Goal: Information Seeking & Learning: Learn about a topic

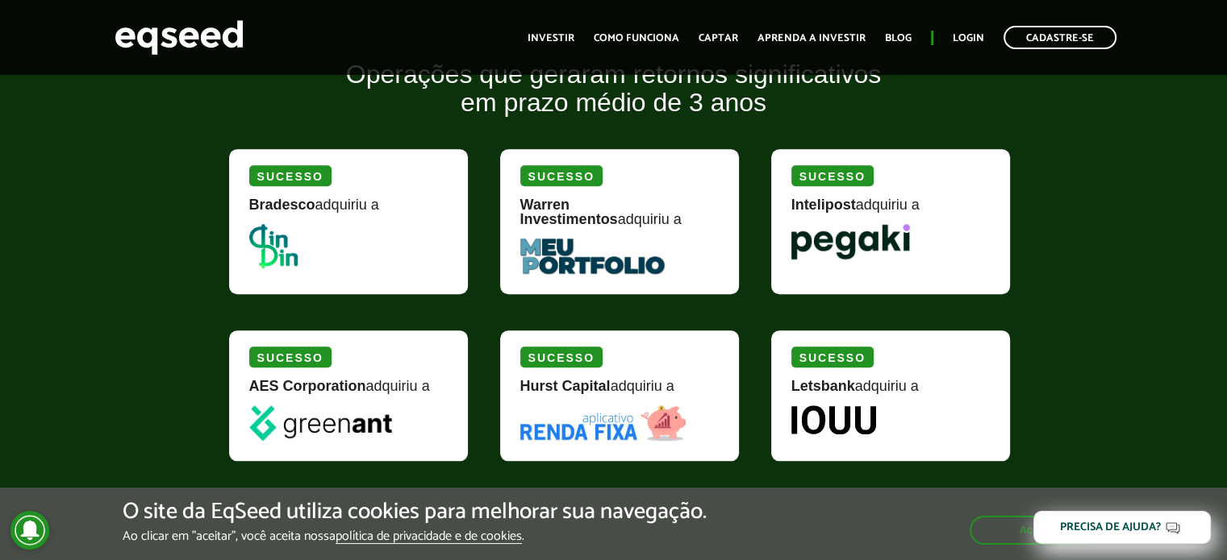
scroll to position [1532, 0]
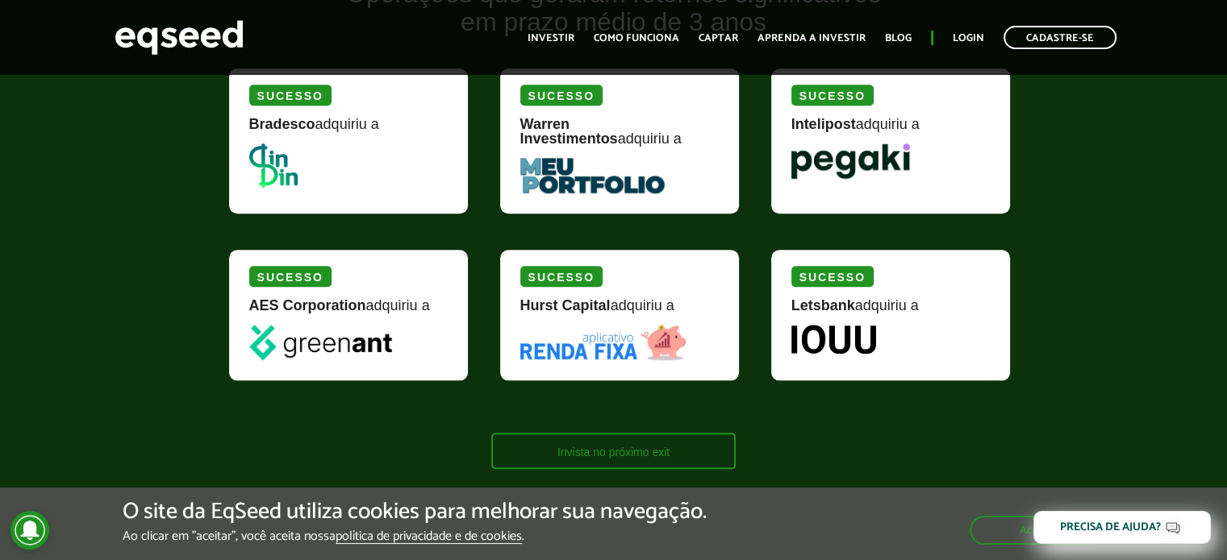
click at [642, 443] on link "Invista no próximo exit" at bounding box center [613, 451] width 244 height 36
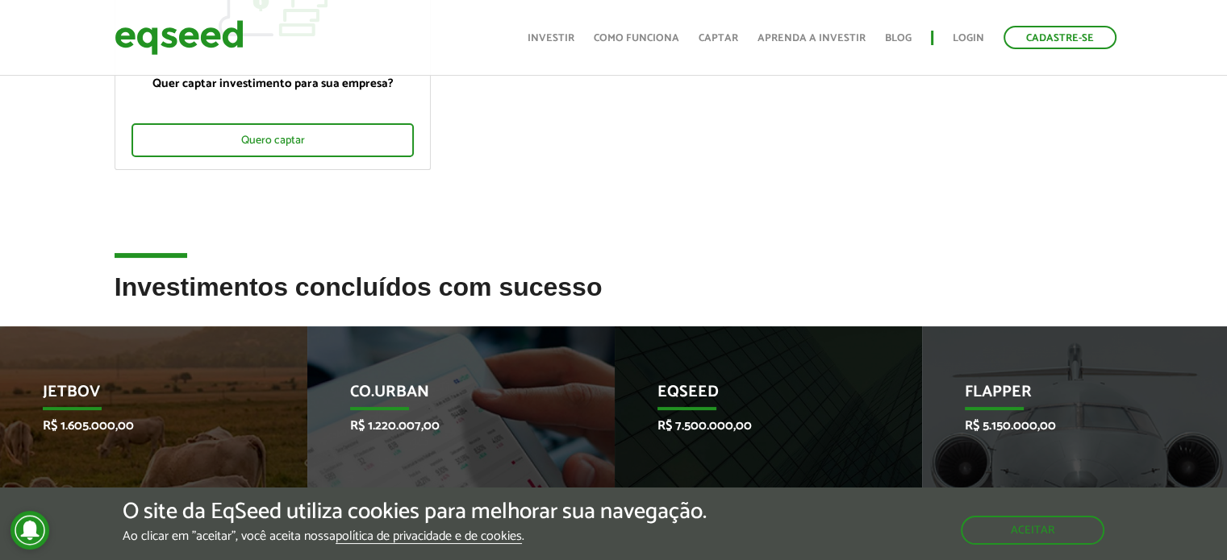
scroll to position [564, 0]
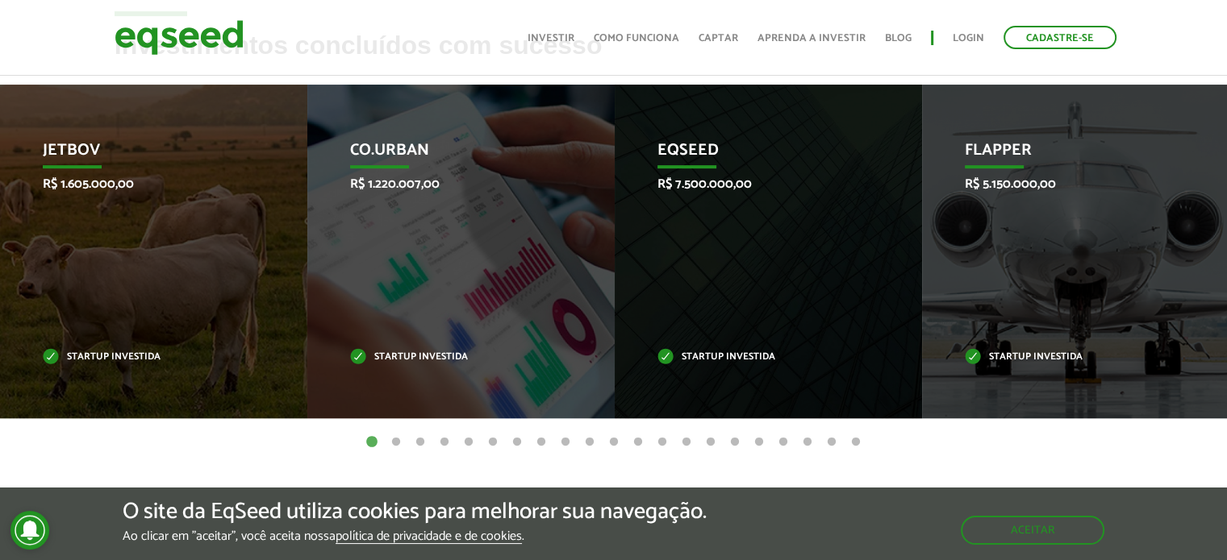
click at [397, 442] on button "2" at bounding box center [396, 443] width 16 height 16
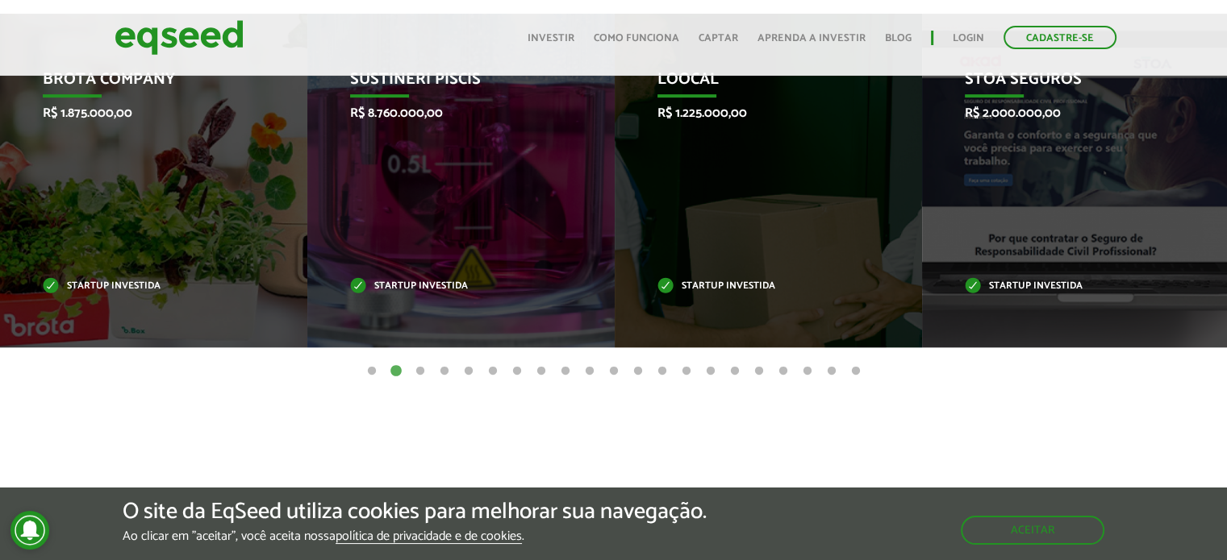
scroll to position [555, 0]
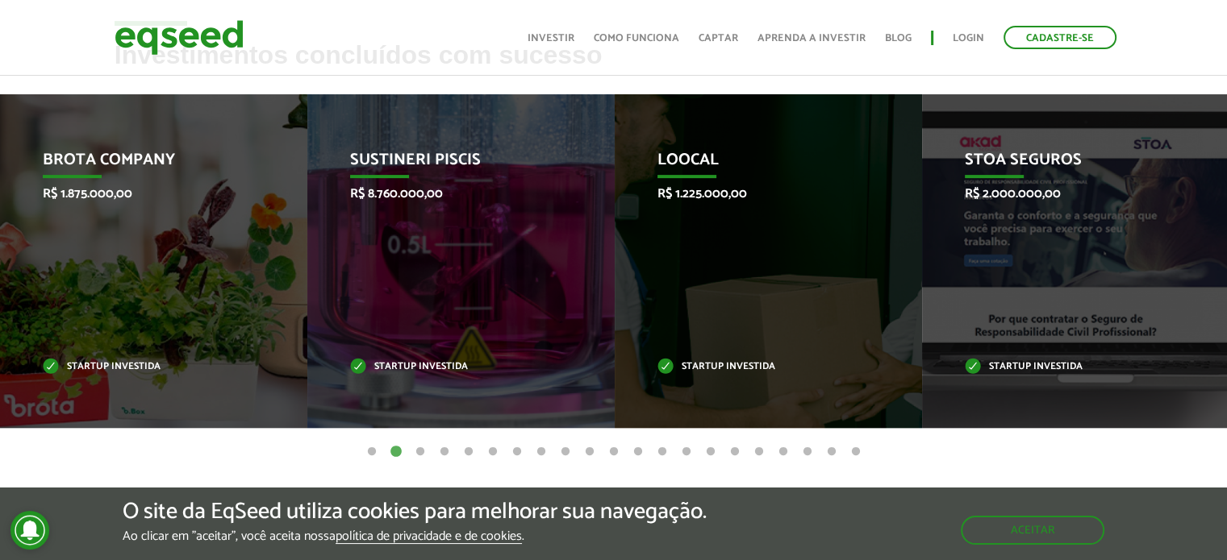
click at [419, 449] on button "3" at bounding box center [420, 452] width 16 height 16
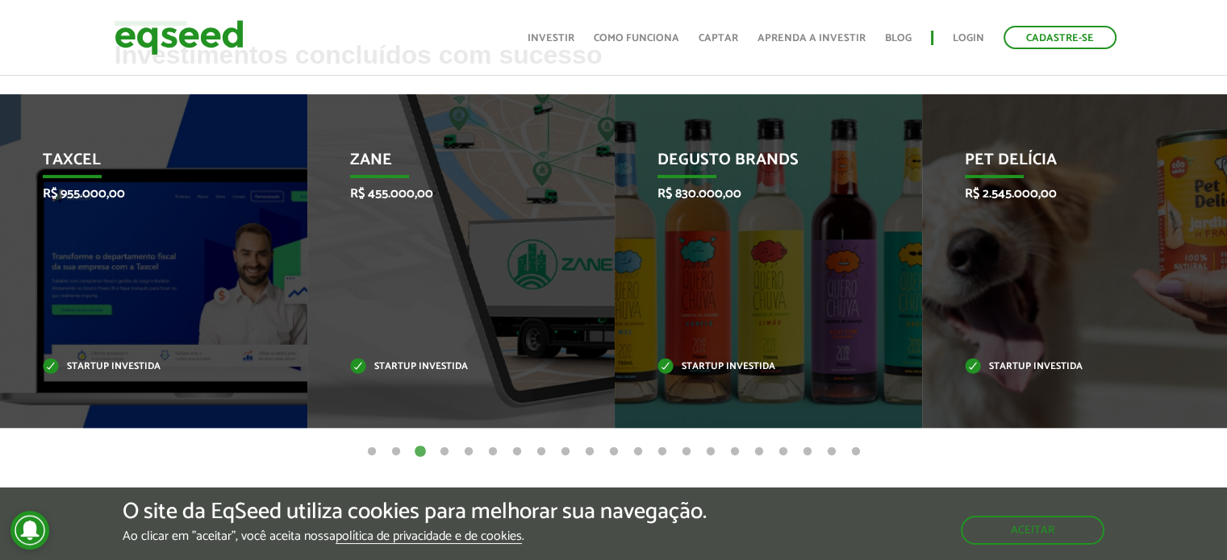
click at [447, 449] on button "4" at bounding box center [444, 452] width 16 height 16
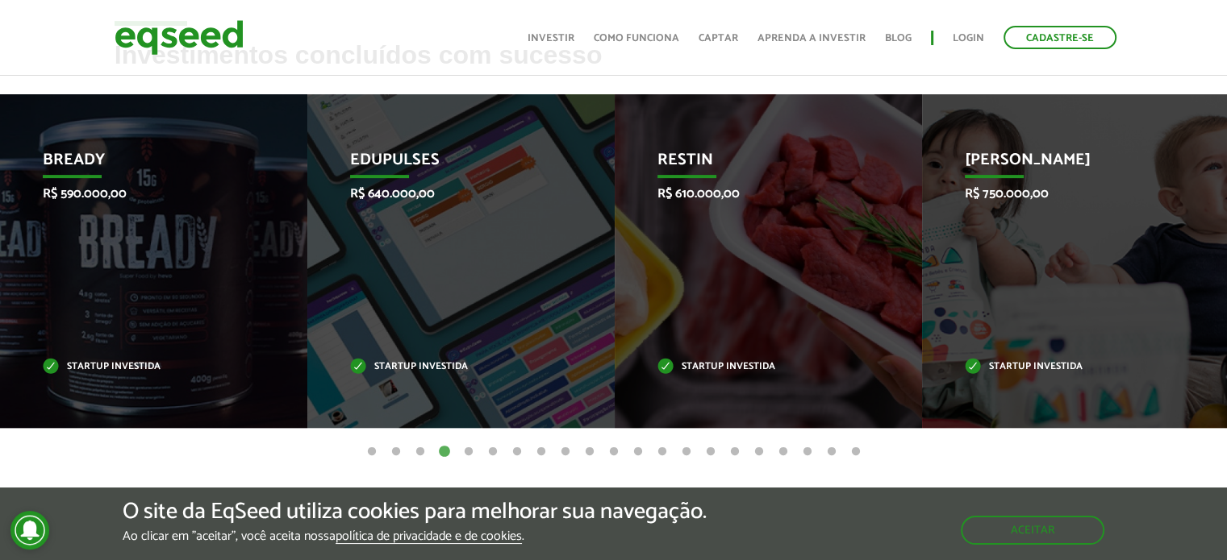
click at [466, 449] on button "5" at bounding box center [468, 452] width 16 height 16
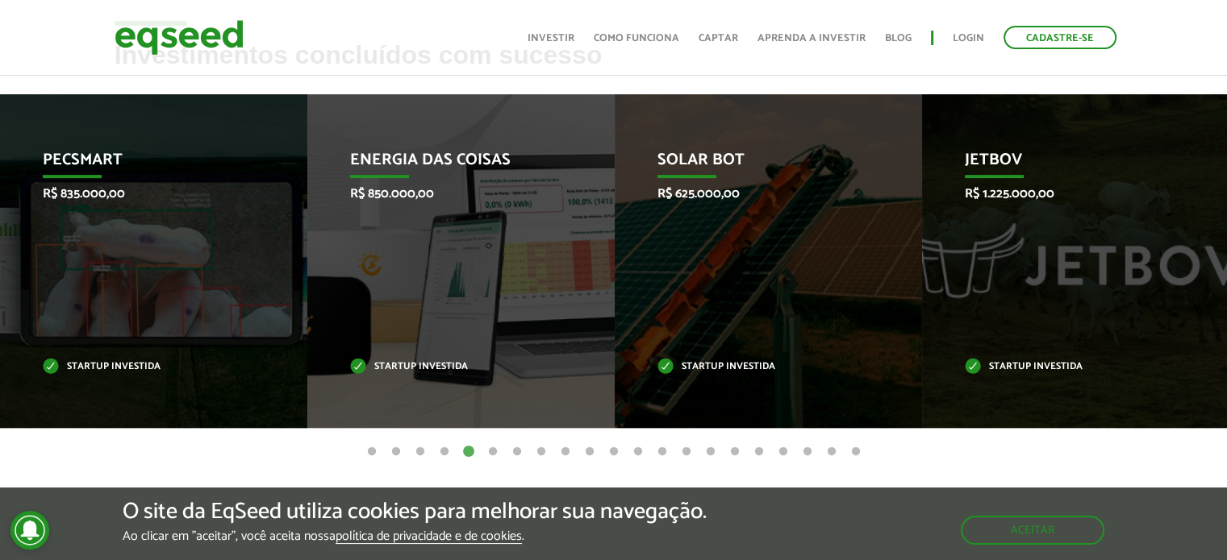
drag, startPoint x: 467, startPoint y: 449, endPoint x: 522, endPoint y: 464, distance: 56.9
click at [522, 464] on article "Investimentos concluídos com sucesso Invoop R$ 250.000,00 Startup investida Pro…" at bounding box center [613, 294] width 1227 height 507
click at [516, 452] on button "7" at bounding box center [517, 452] width 16 height 16
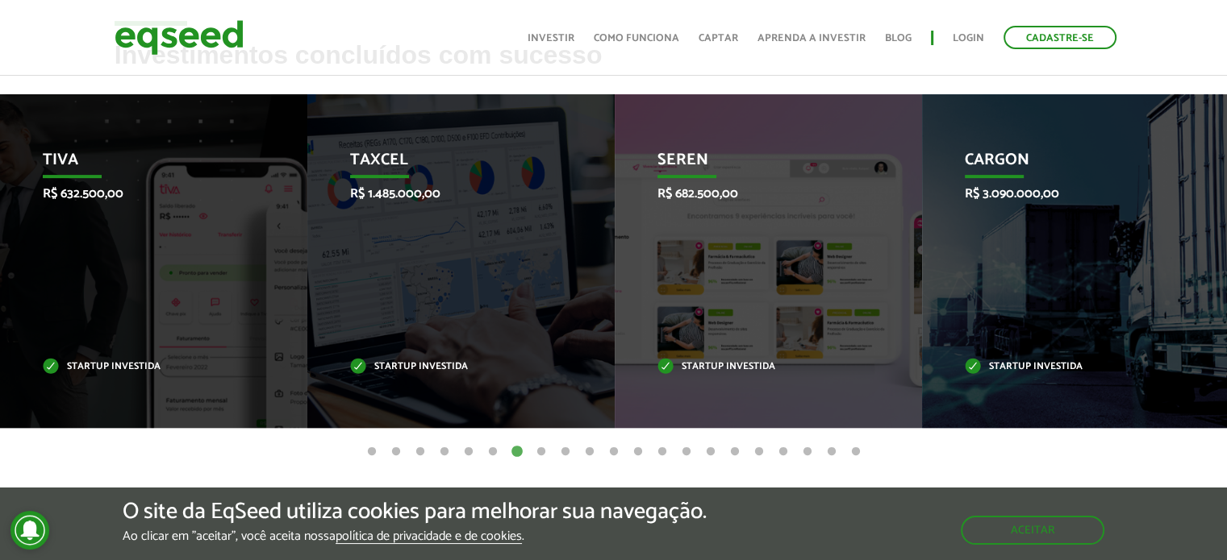
click at [494, 450] on button "6" at bounding box center [493, 452] width 16 height 16
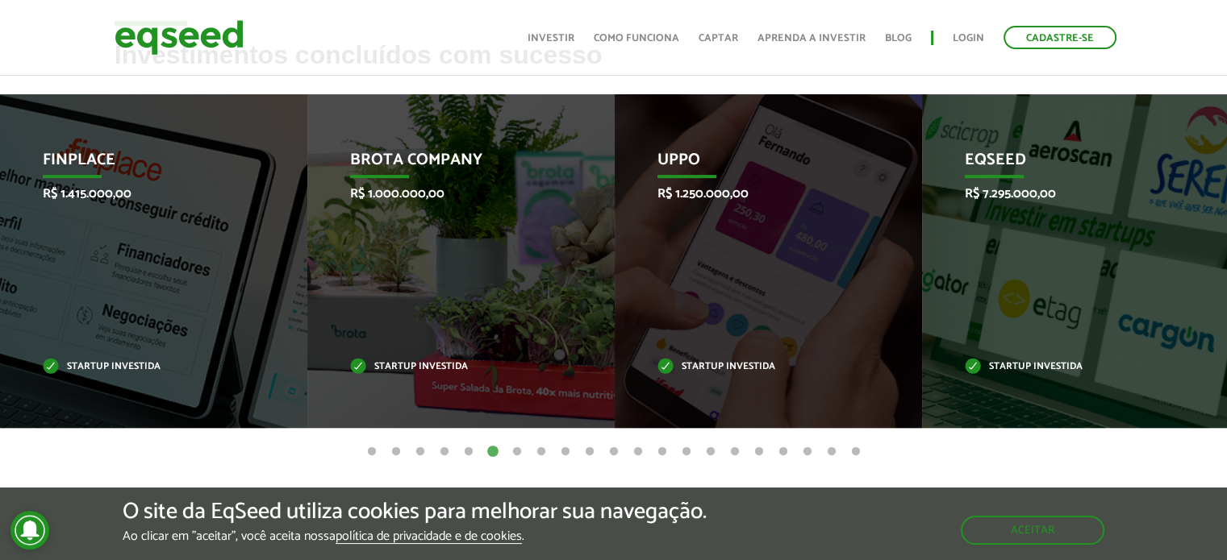
click at [544, 452] on button "8" at bounding box center [541, 452] width 16 height 16
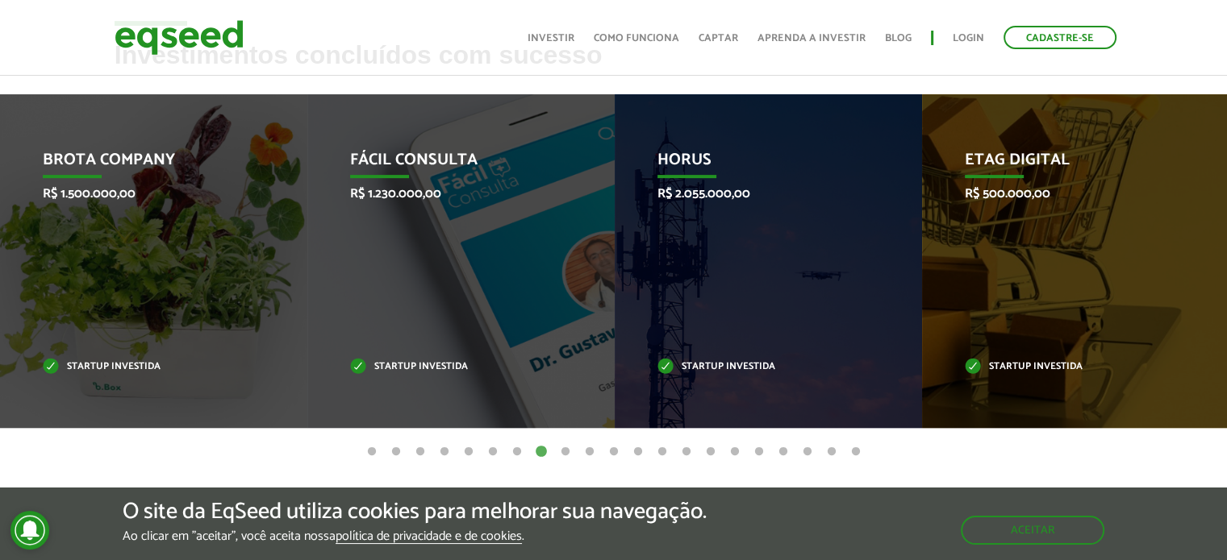
click at [564, 454] on button "9" at bounding box center [565, 452] width 16 height 16
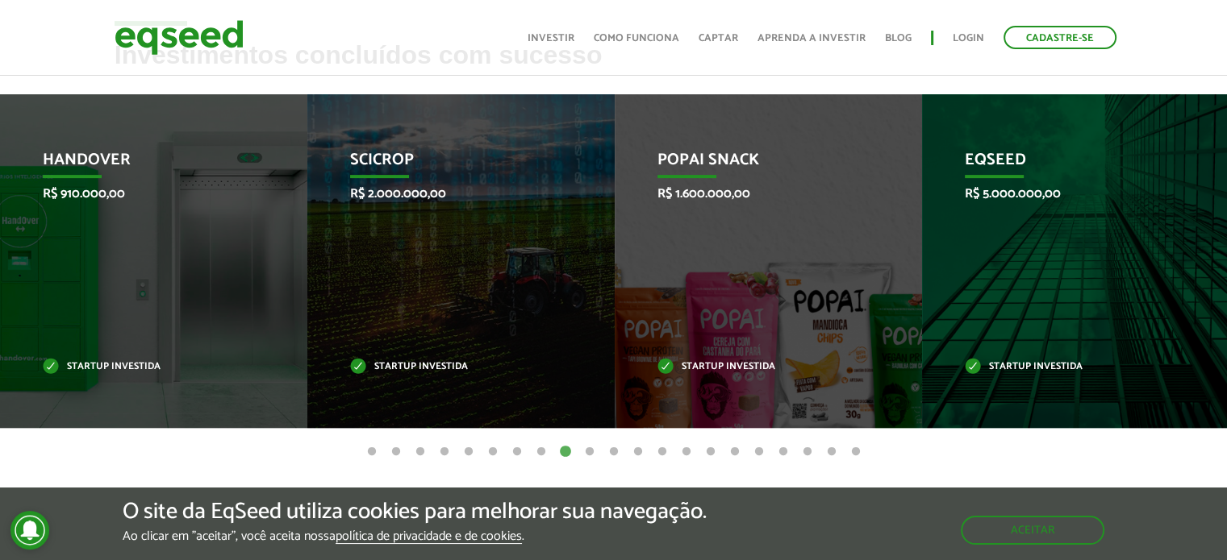
click at [587, 451] on button "10" at bounding box center [589, 452] width 16 height 16
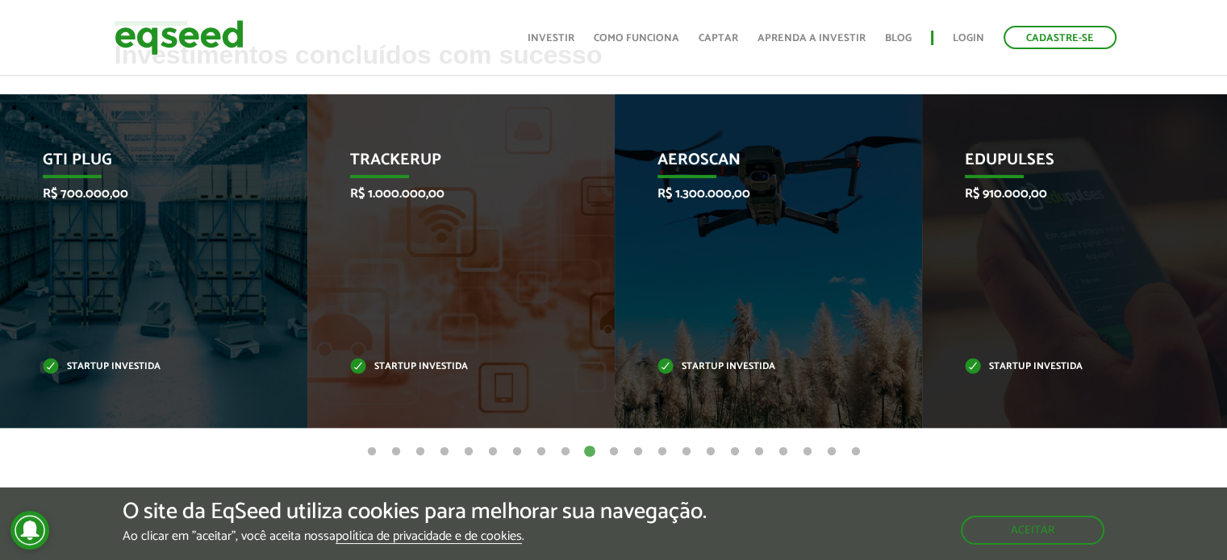
click at [613, 451] on button "11" at bounding box center [614, 452] width 16 height 16
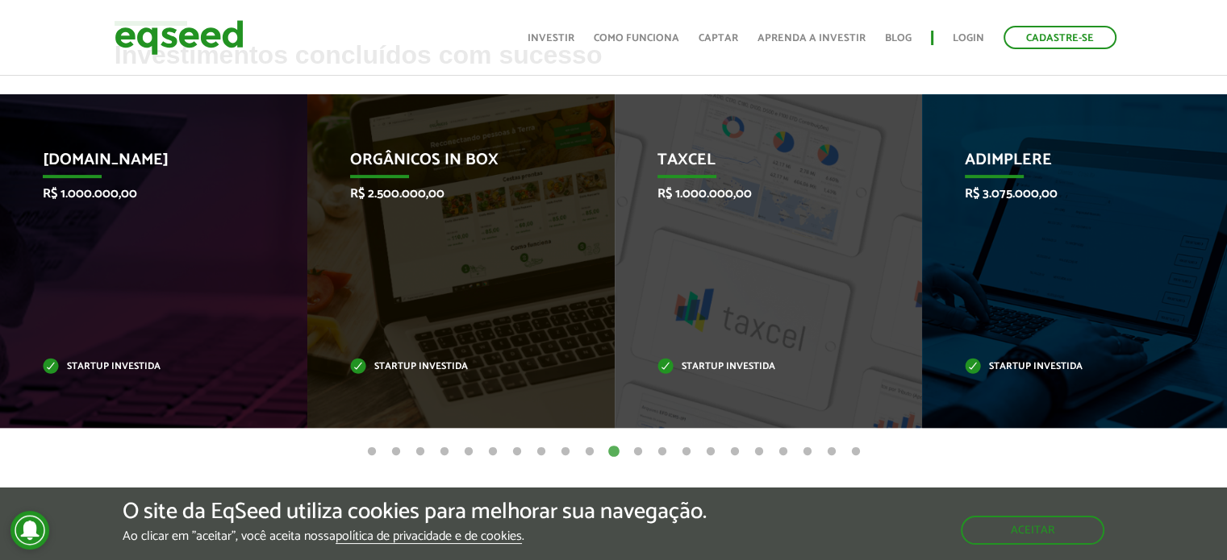
click at [639, 452] on button "12" at bounding box center [638, 452] width 16 height 16
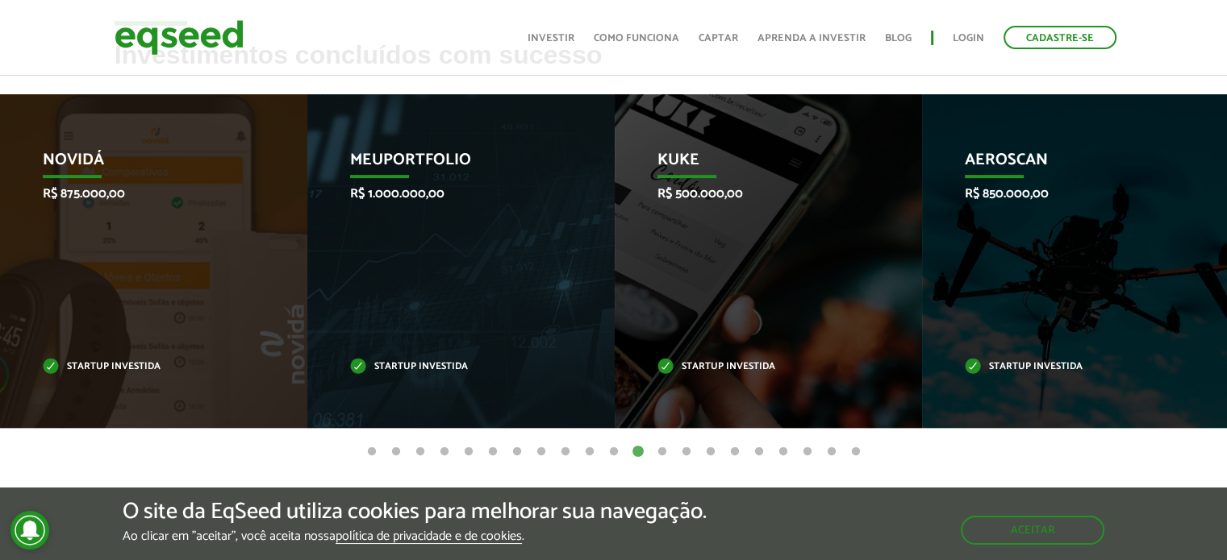
click at [668, 451] on button "13" at bounding box center [662, 452] width 16 height 16
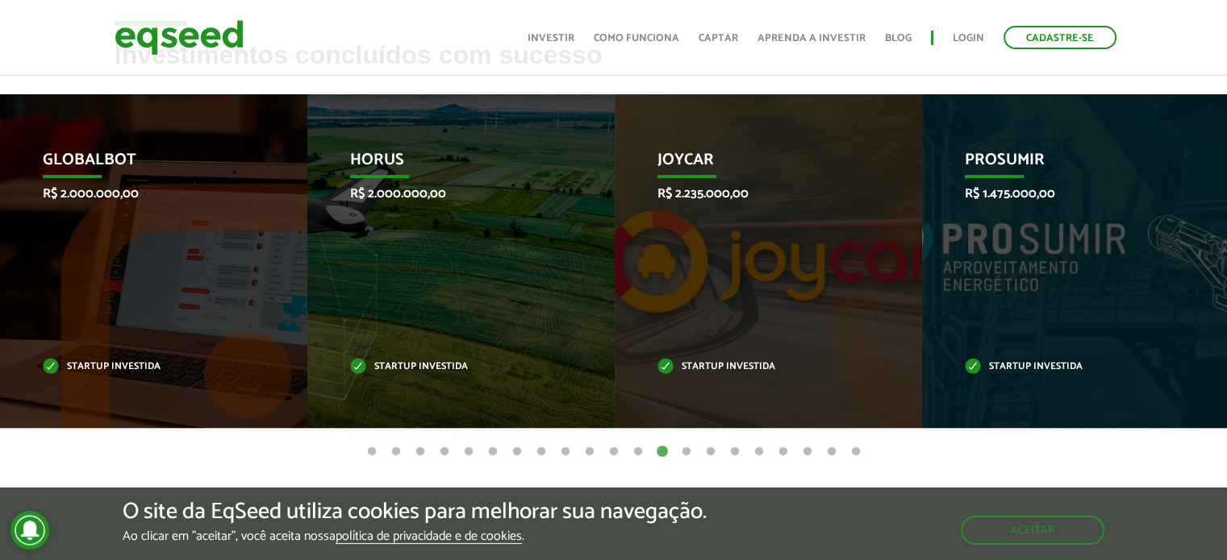
click at [685, 449] on button "14" at bounding box center [686, 452] width 16 height 16
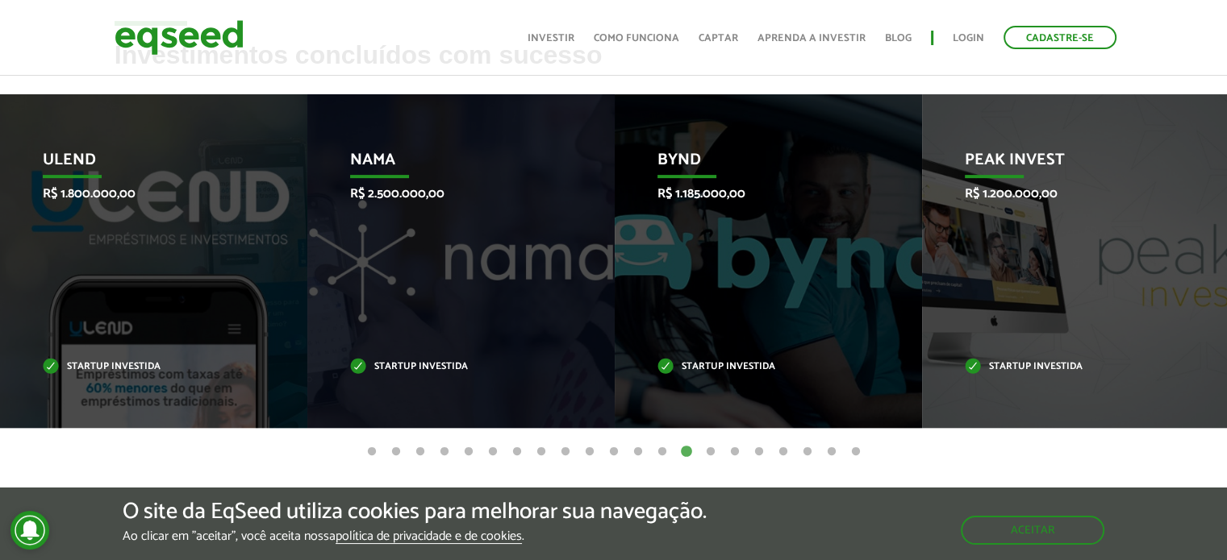
click at [709, 451] on button "15" at bounding box center [710, 452] width 16 height 16
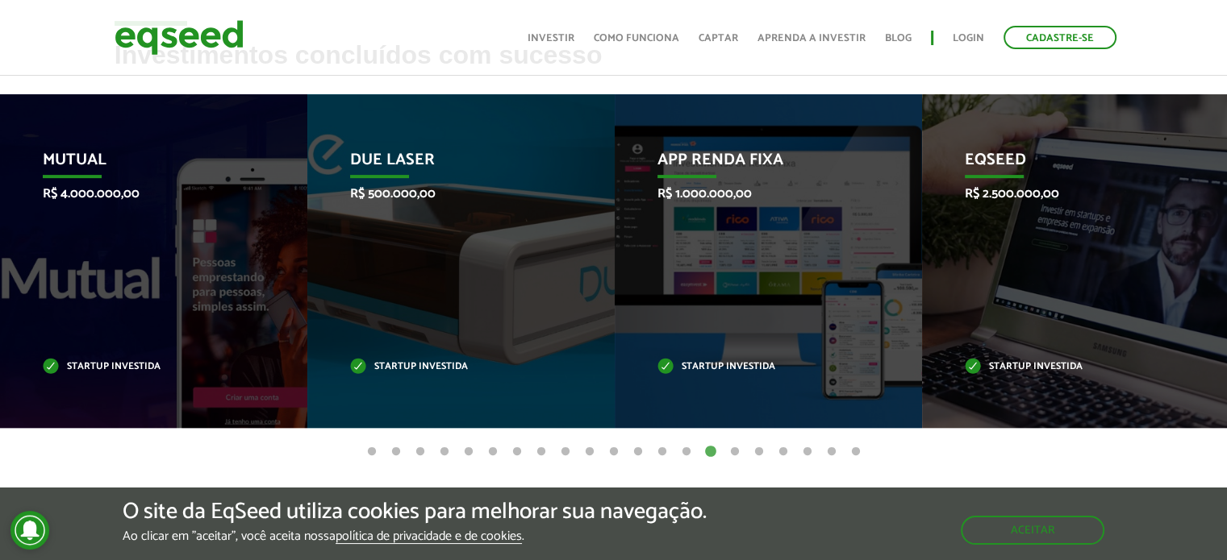
click at [732, 448] on button "16" at bounding box center [735, 452] width 16 height 16
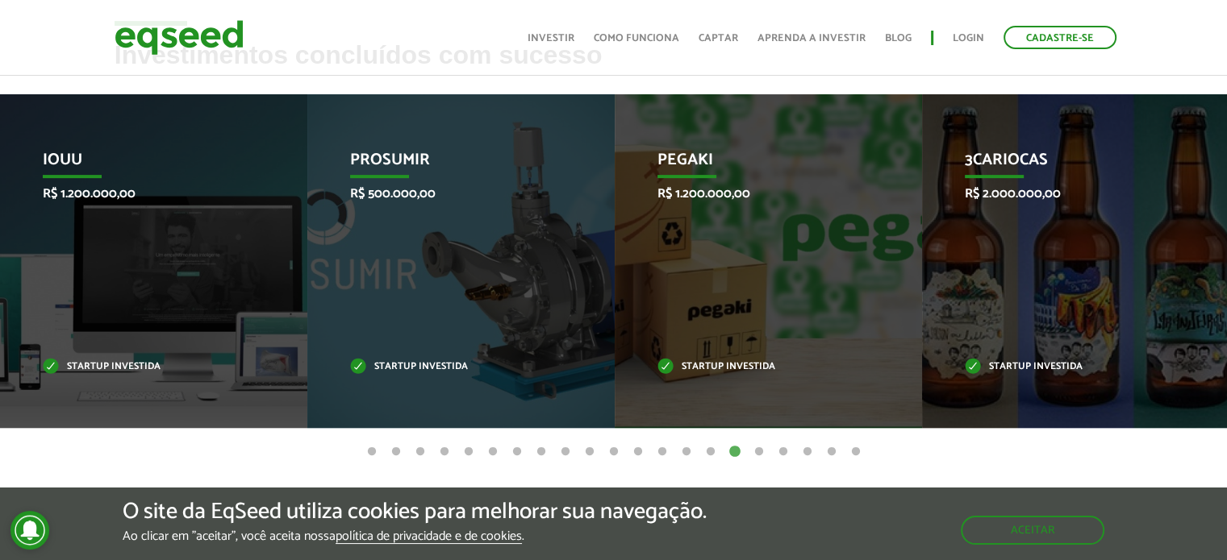
click at [757, 450] on button "17" at bounding box center [759, 452] width 16 height 16
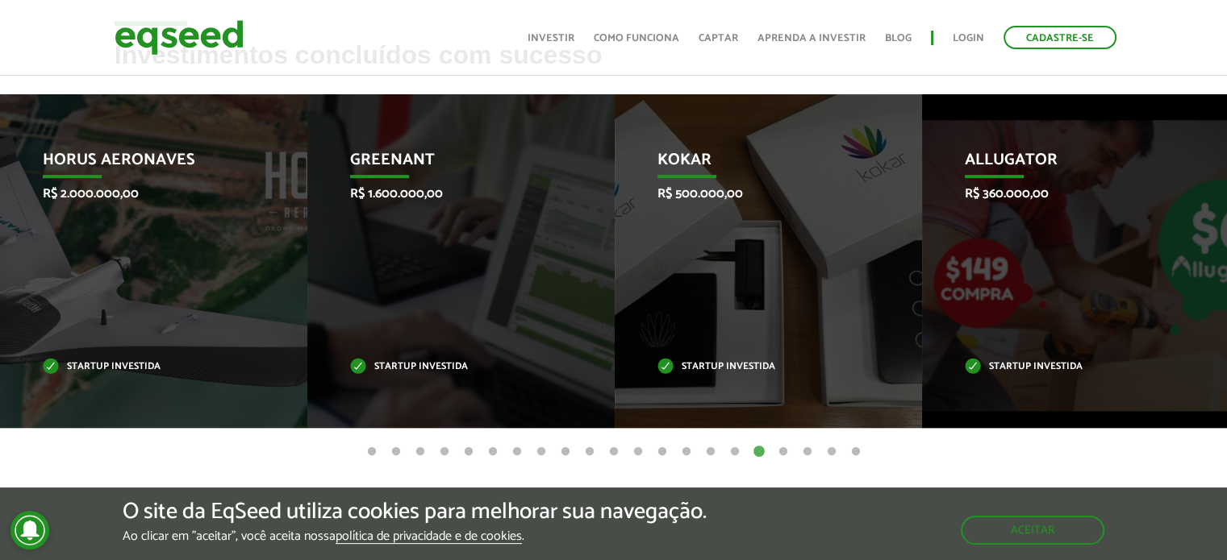
click at [781, 448] on button "18" at bounding box center [783, 452] width 16 height 16
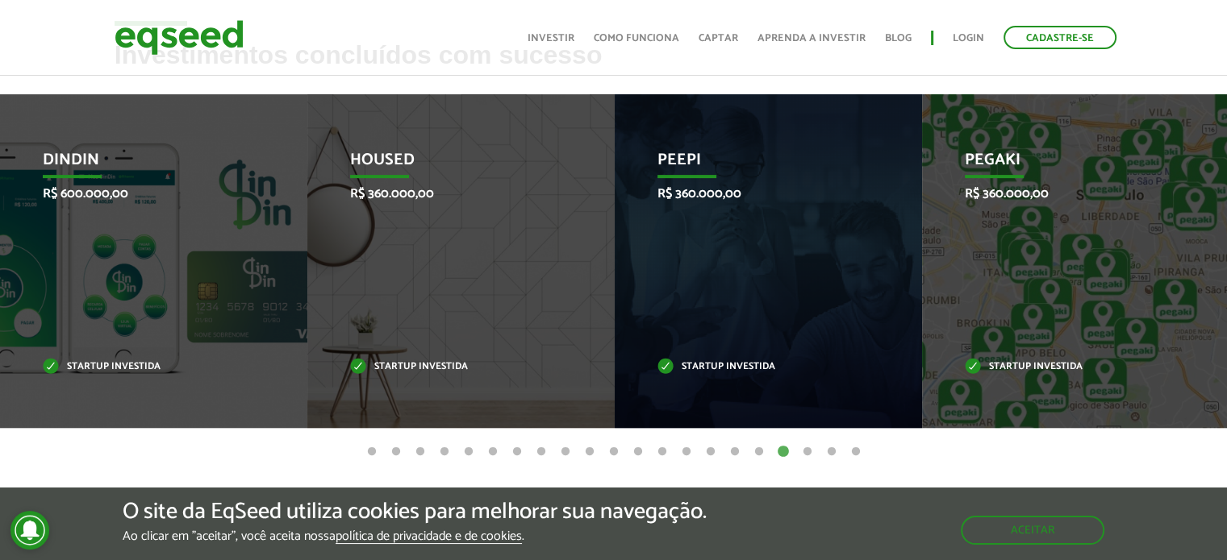
click at [806, 450] on button "19" at bounding box center [807, 452] width 16 height 16
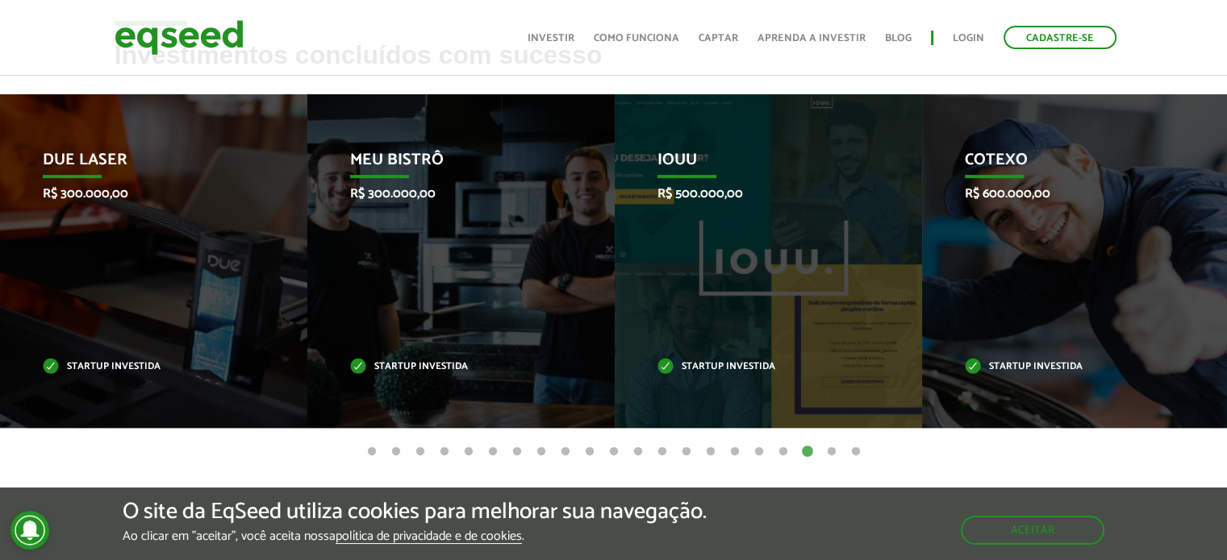
click at [826, 444] on button "20" at bounding box center [831, 452] width 16 height 16
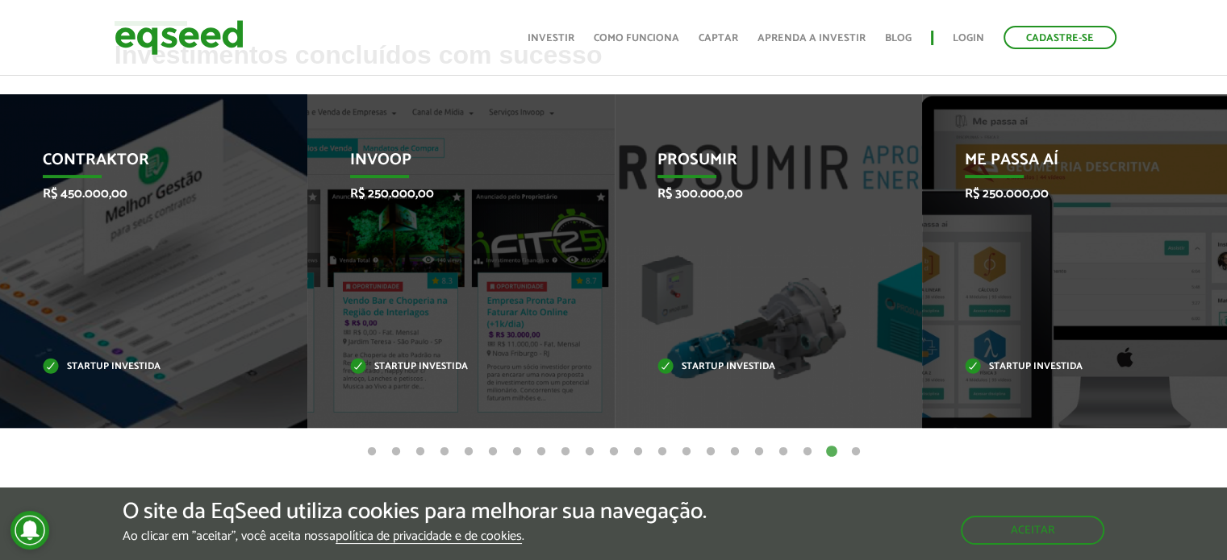
click at [851, 452] on button "21" at bounding box center [856, 452] width 16 height 16
